Goal: Information Seeking & Learning: Learn about a topic

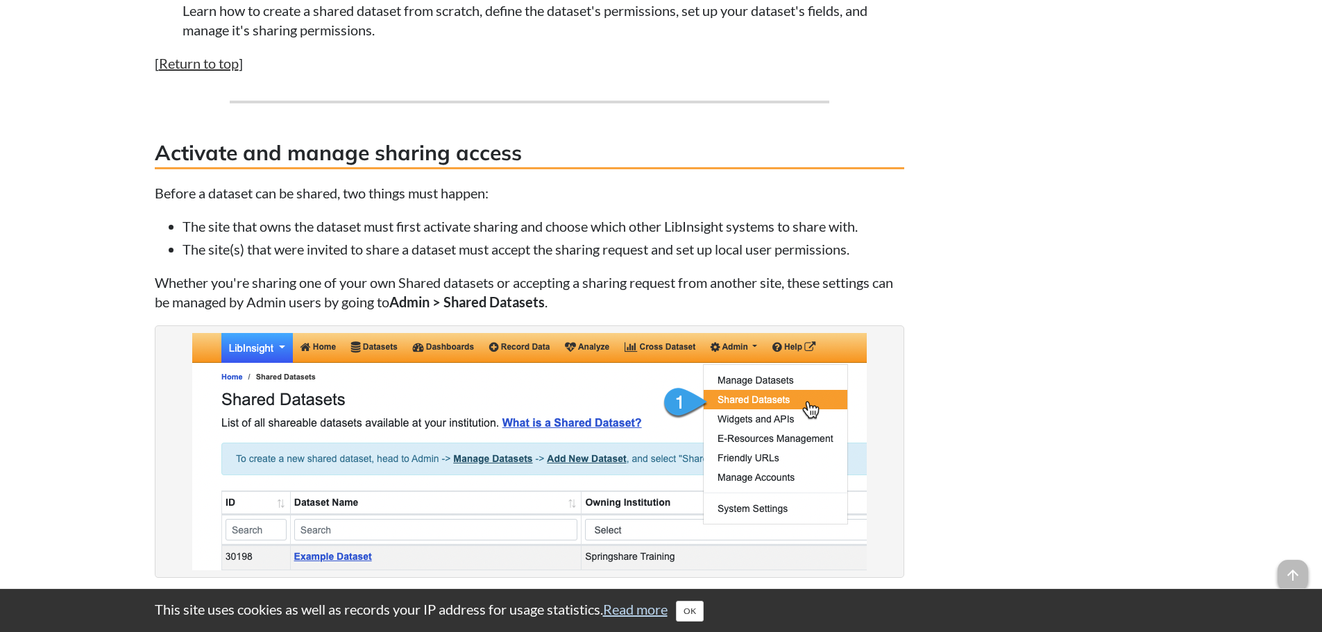
scroll to position [2082, 0]
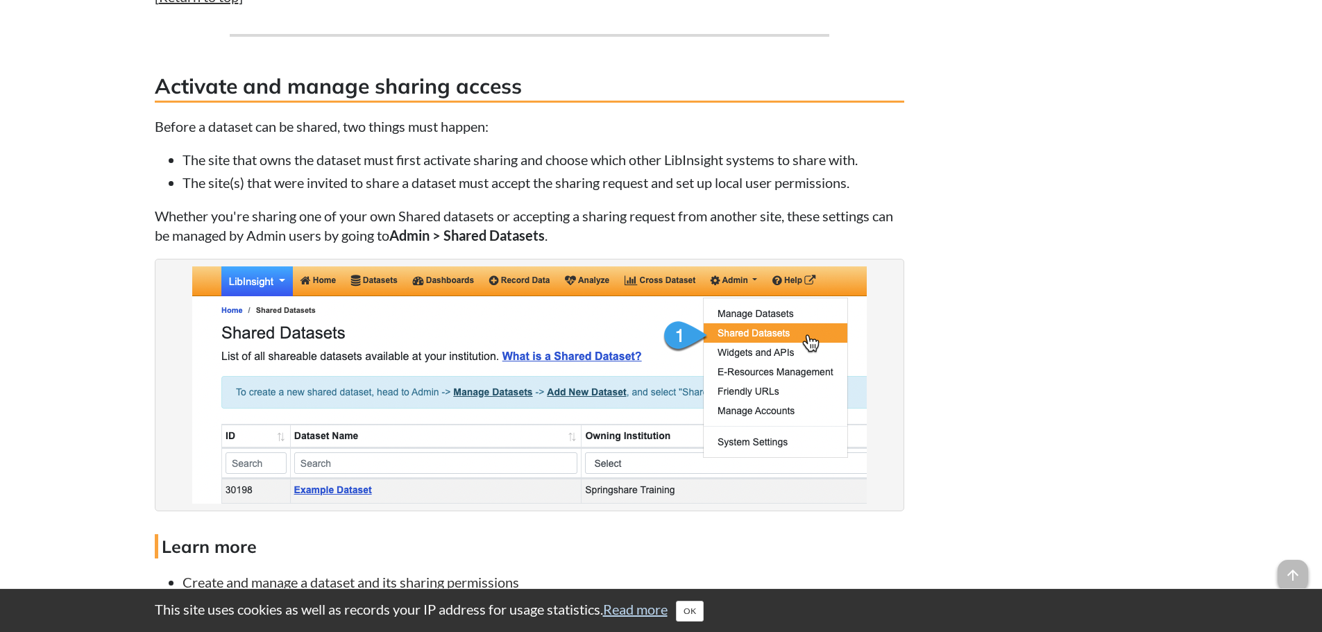
click at [109, 260] on body "This site uses cookies as well as records your IP address for usage statistics.…" at bounding box center [661, 336] width 1322 height 4837
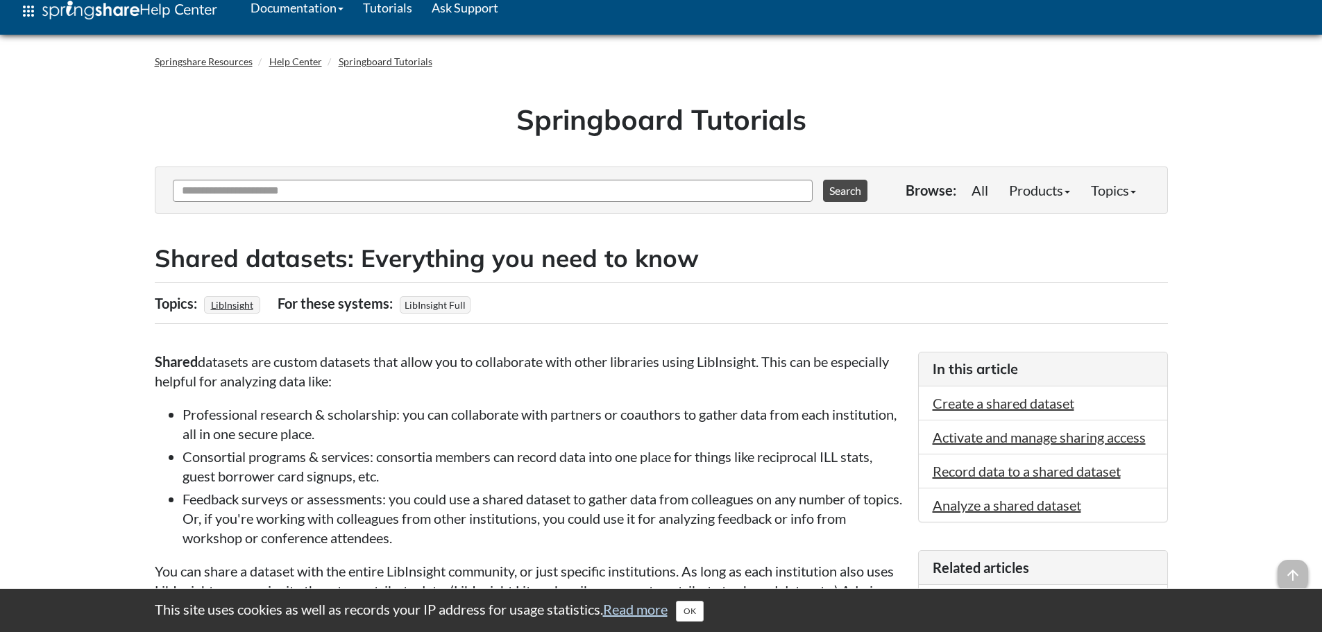
scroll to position [0, 0]
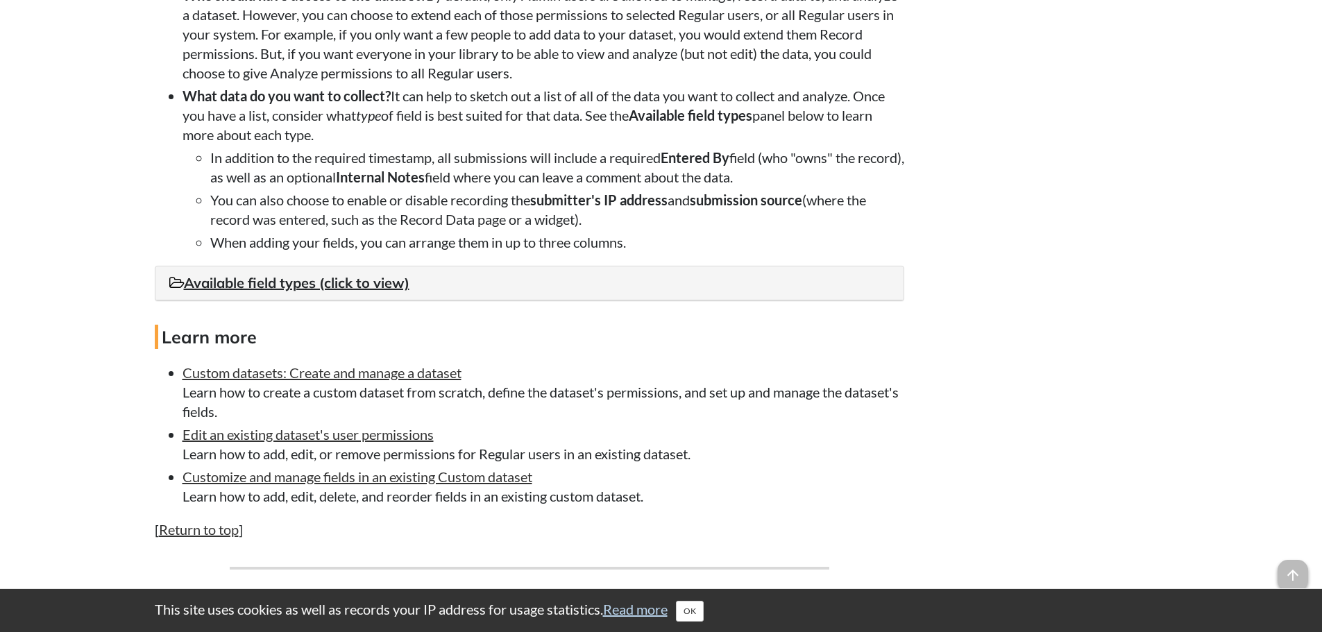
scroll to position [1666, 0]
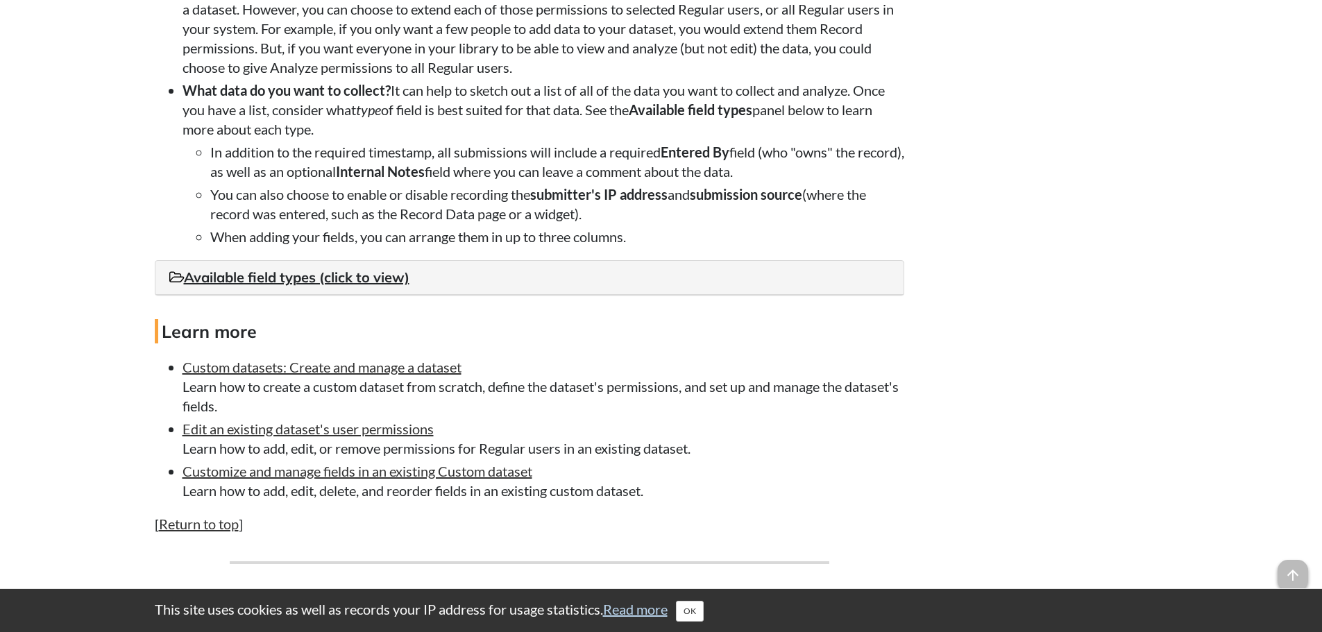
click at [882, 456] on li "Edit an existing dataset's user permissions Learn how to add, edit, or remove p…" at bounding box center [544, 438] width 722 height 39
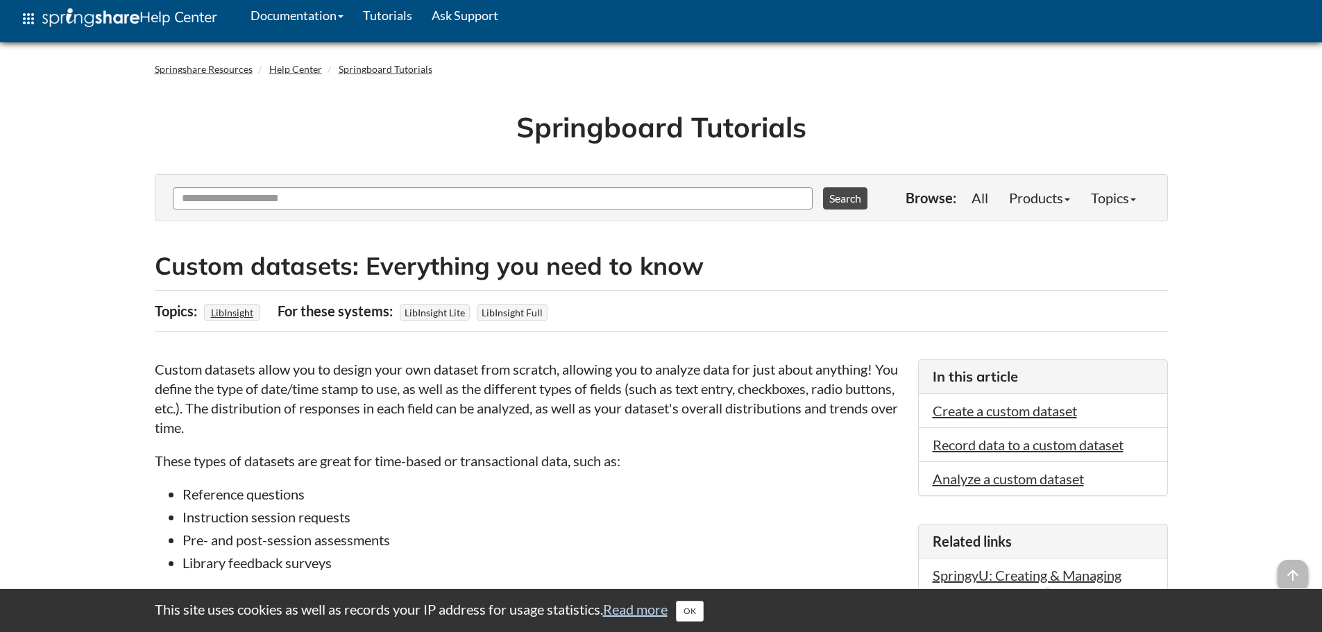
scroll to position [0, 0]
